Goal: Task Accomplishment & Management: Manage account settings

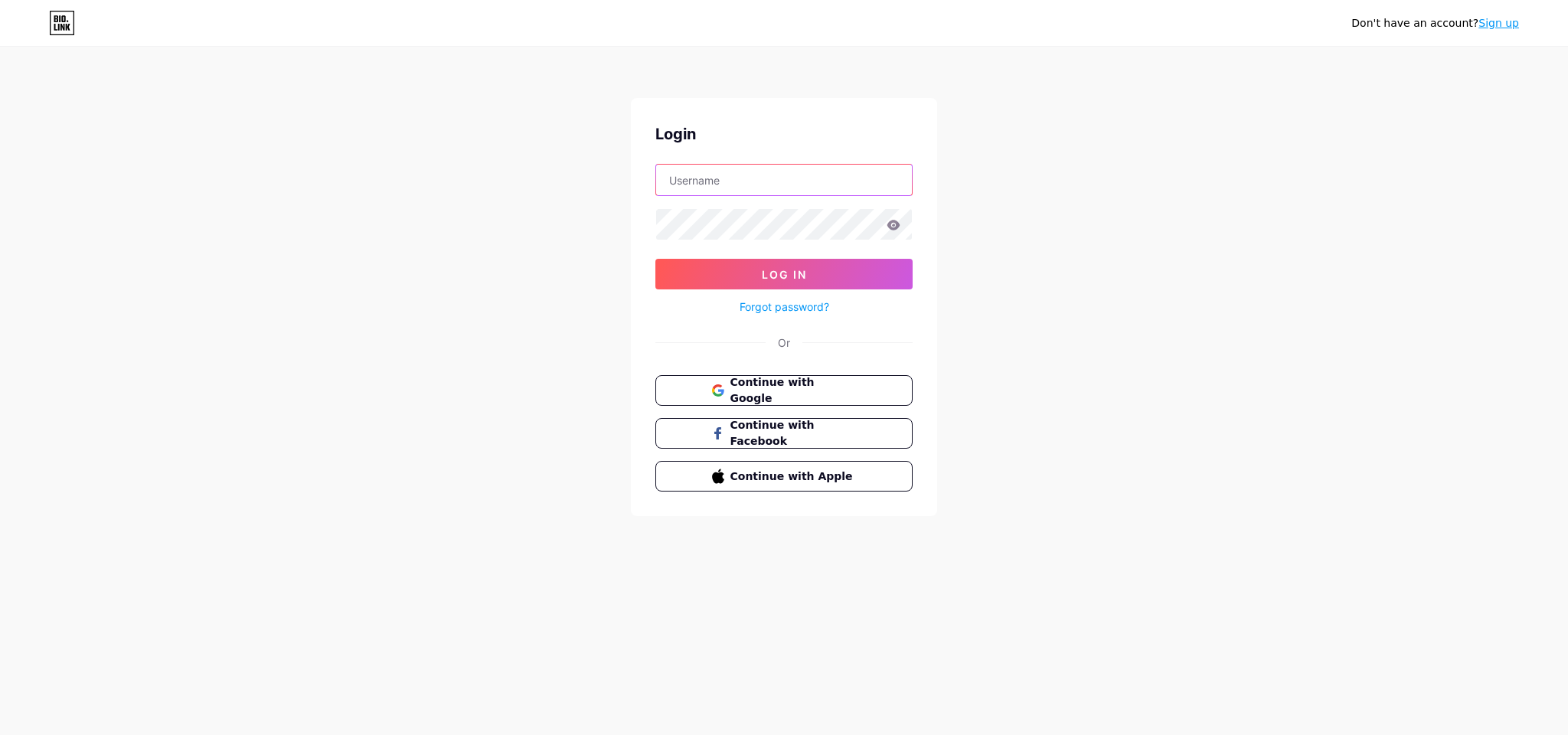
drag, startPoint x: 773, startPoint y: 184, endPoint x: 830, endPoint y: 192, distance: 57.6
click at [774, 184] on input "text" at bounding box center [784, 180] width 255 height 31
type input "[EMAIL_ADDRESS][DOMAIN_NAME]"
click at [788, 383] on span "Continue with Google" at bounding box center [793, 391] width 128 height 33
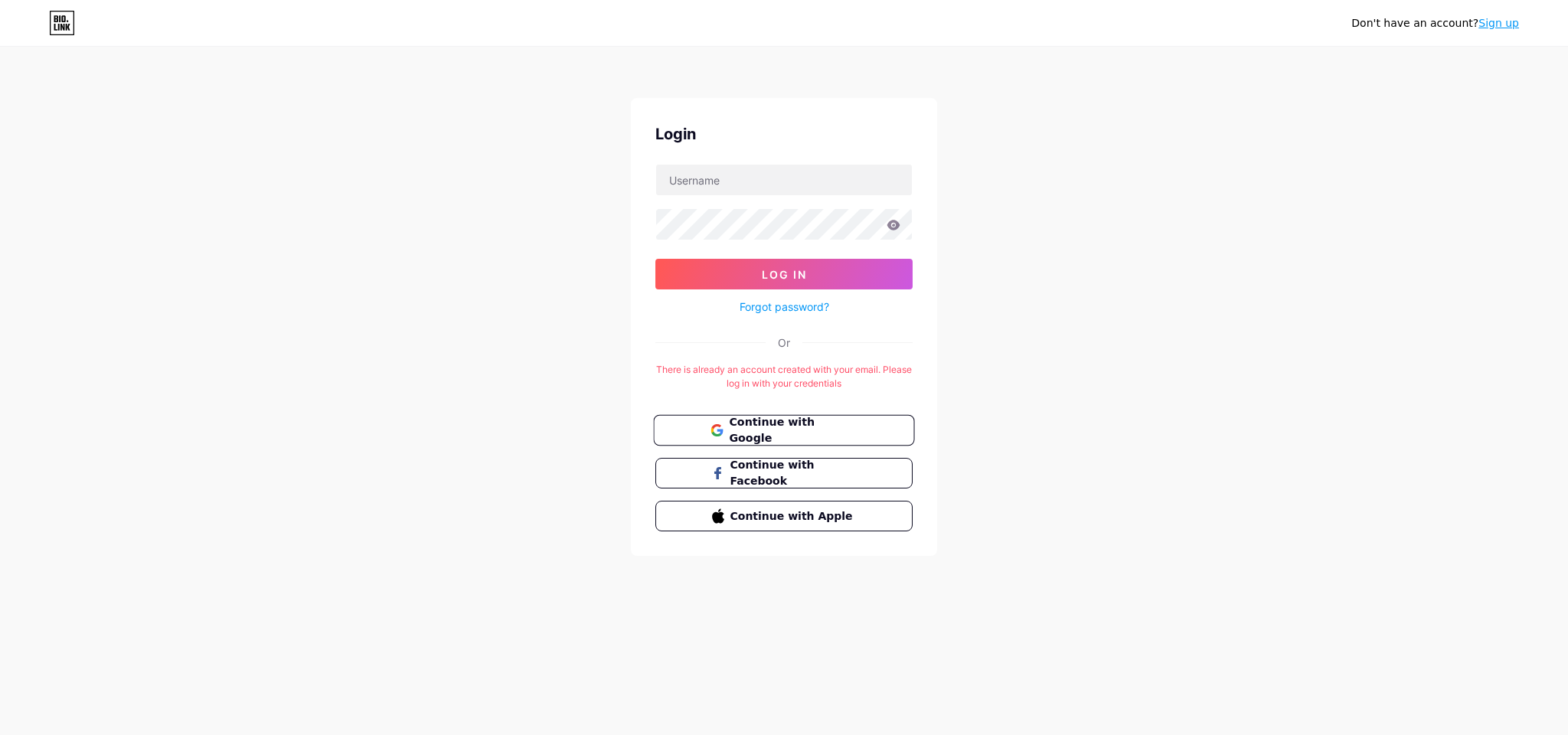
click at [761, 425] on span "Continue with Google" at bounding box center [793, 431] width 128 height 33
click at [765, 175] on input "text" at bounding box center [784, 180] width 255 height 31
drag, startPoint x: 735, startPoint y: 182, endPoint x: 612, endPoint y: 178, distance: 123.1
click at [619, 177] on div "Don't have an account? Sign up Login [EMAIL_ADDRESS][DOMAIN_NAME] Log In Forgot…" at bounding box center [784, 302] width 1568 height 605
type input "[EMAIL_ADDRESS][DOMAIN_NAME]"
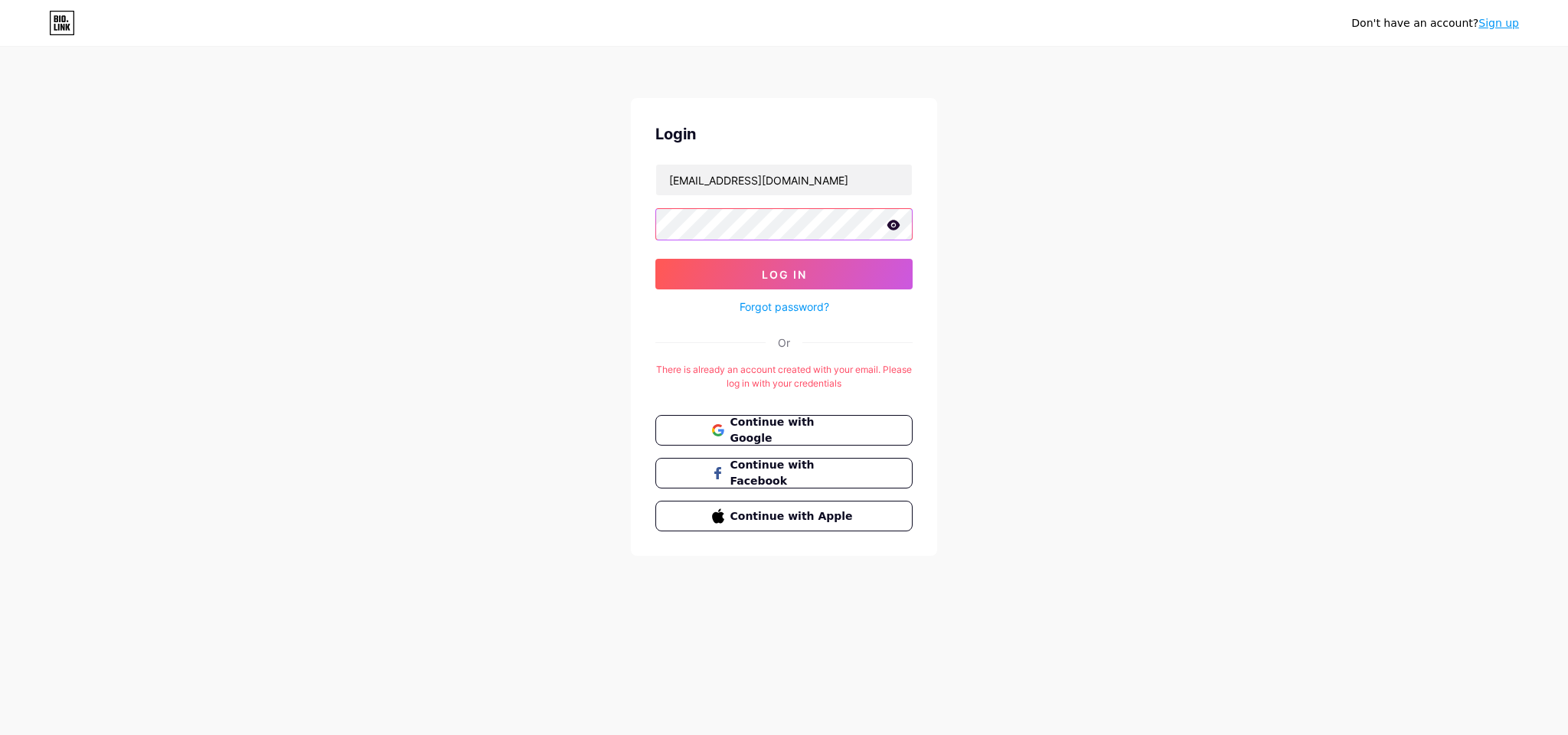
click at [655, 259] on button "Log In" at bounding box center [784, 274] width 257 height 31
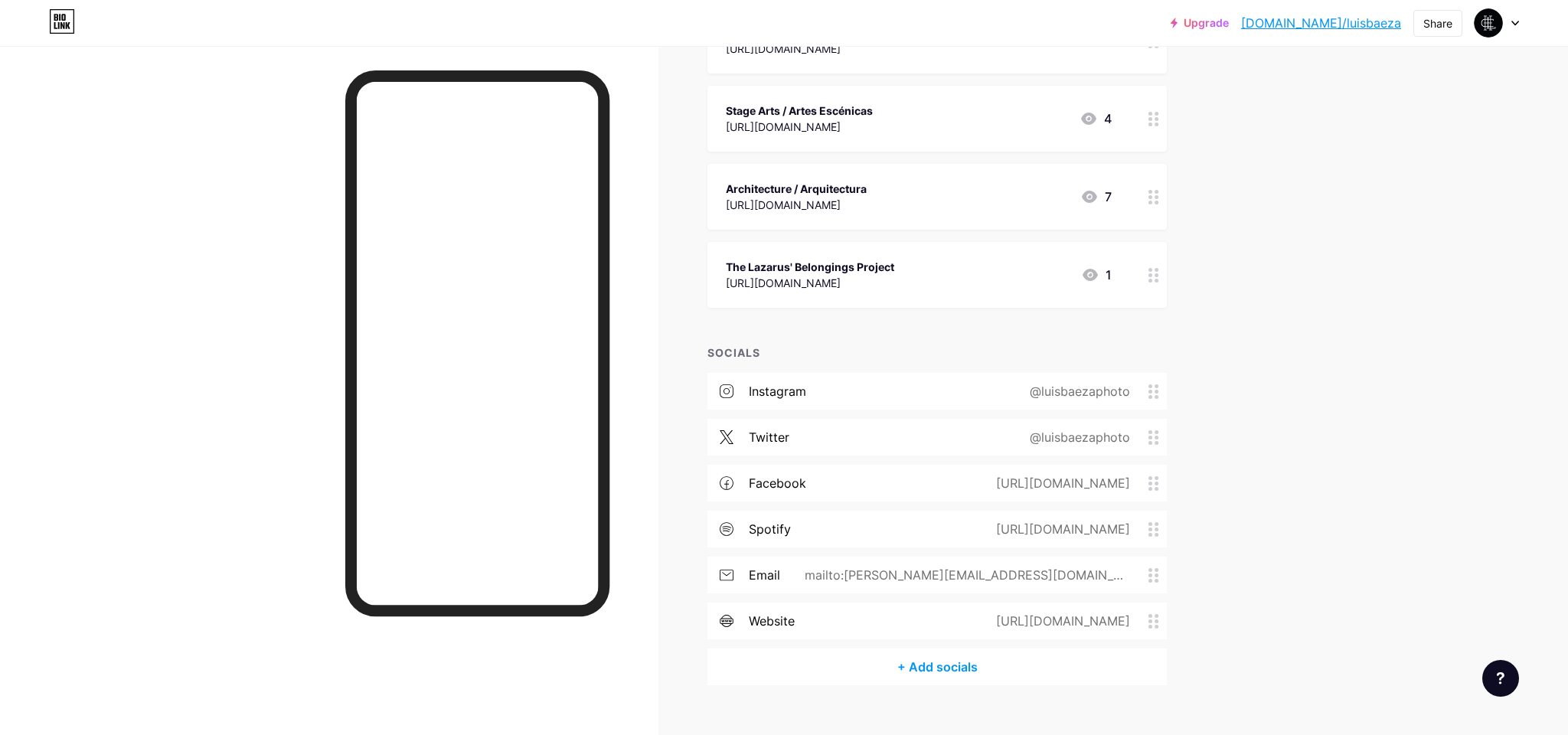
scroll to position [338, 0]
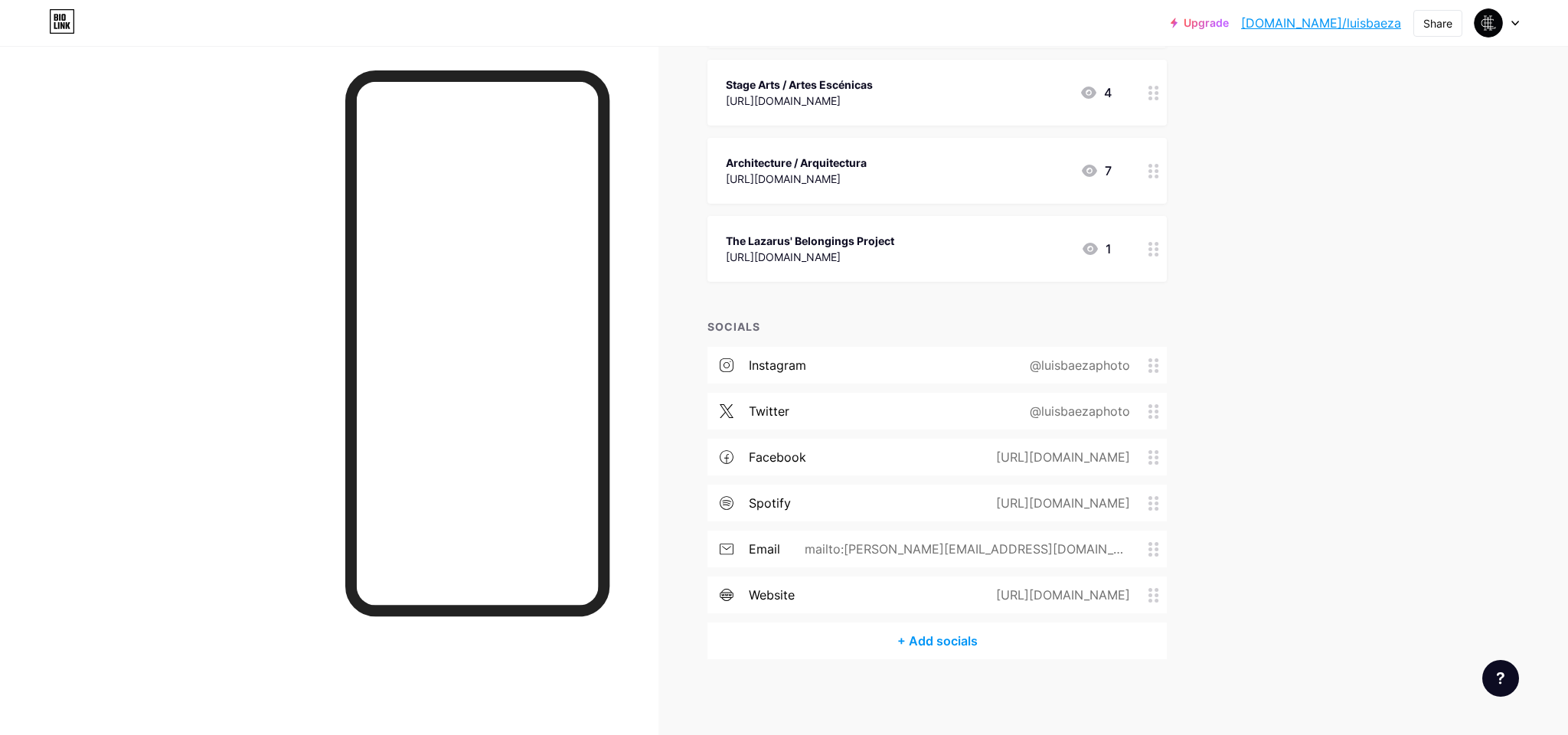
click at [1516, 24] on icon at bounding box center [1514, 23] width 7 height 5
click at [1335, 218] on li "Logout" at bounding box center [1423, 216] width 190 height 42
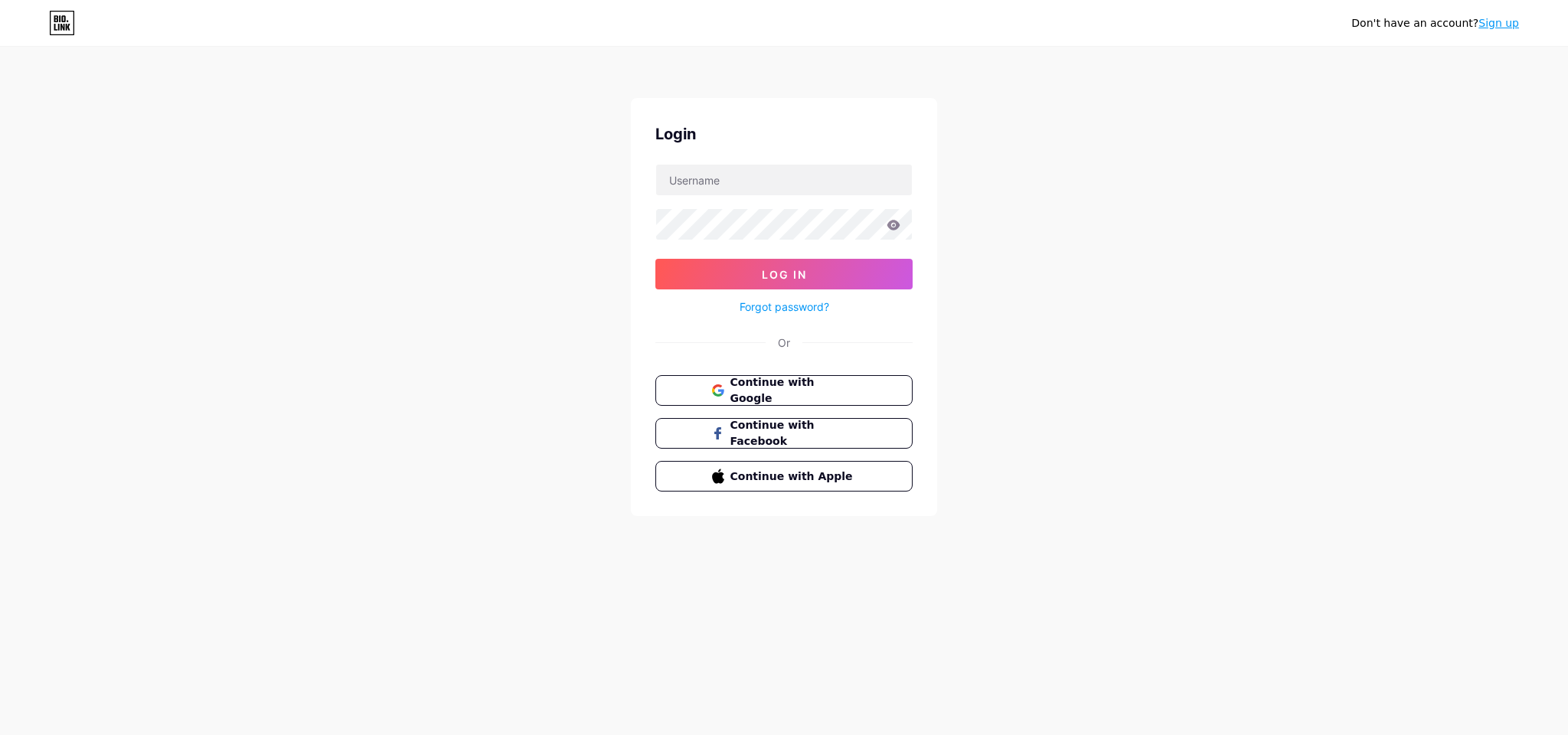
click at [1353, 217] on div "Don't have an account? Sign up Login Log In Forgot password? Or Continue with G…" at bounding box center [784, 282] width 1568 height 565
drag, startPoint x: 404, startPoint y: 196, endPoint x: 390, endPoint y: 196, distance: 14.0
click at [403, 196] on div "Don't have an account? Sign up Login Log In Forgot password? Or Continue with G…" at bounding box center [784, 282] width 1568 height 565
